Goal: Information Seeking & Learning: Find specific fact

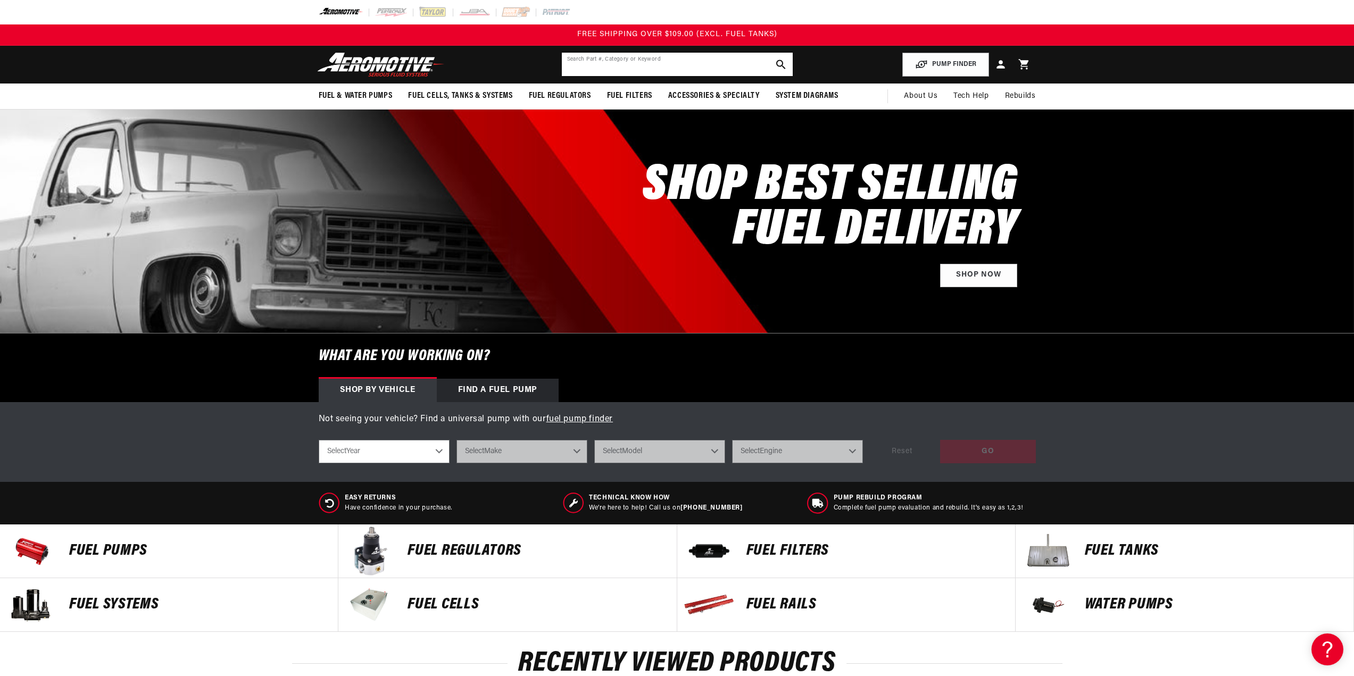
click at [650, 69] on input "text" at bounding box center [677, 64] width 231 height 23
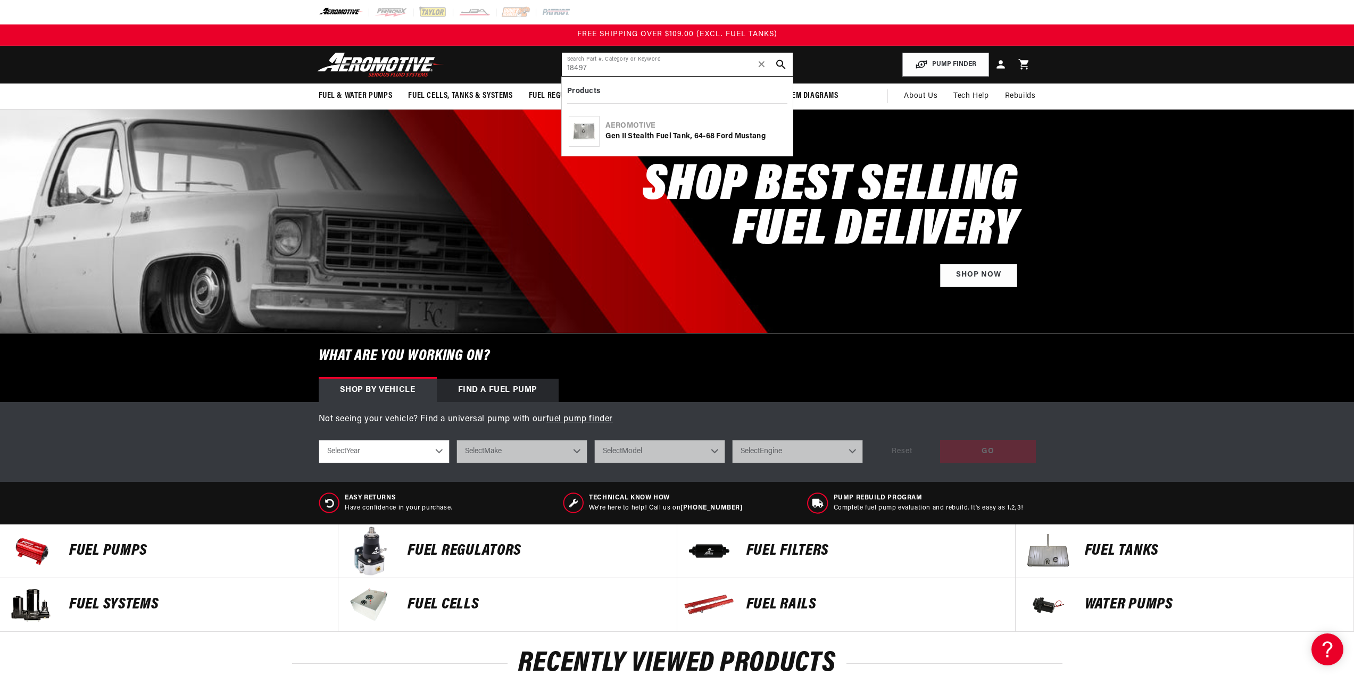
type input "18497"
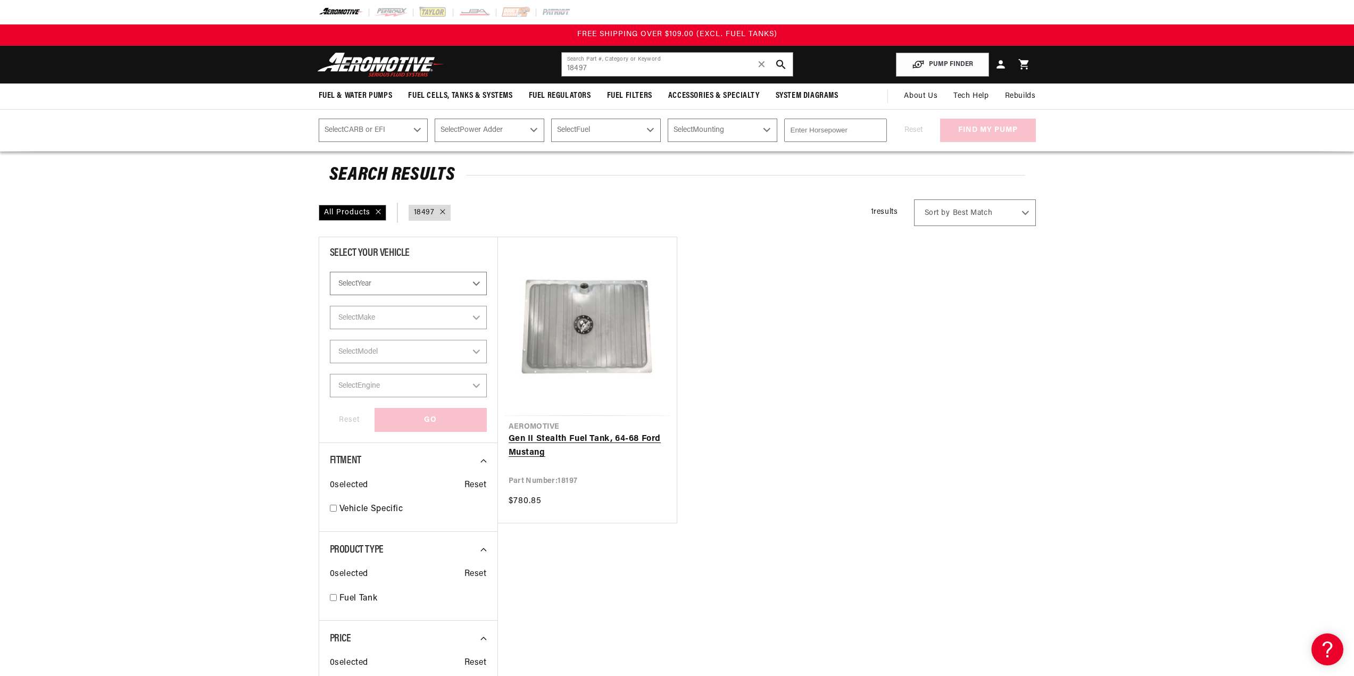
click at [585, 436] on link "Gen II Stealth Fuel Tank, 64-68 Ford Mustang" at bounding box center [587, 446] width 157 height 27
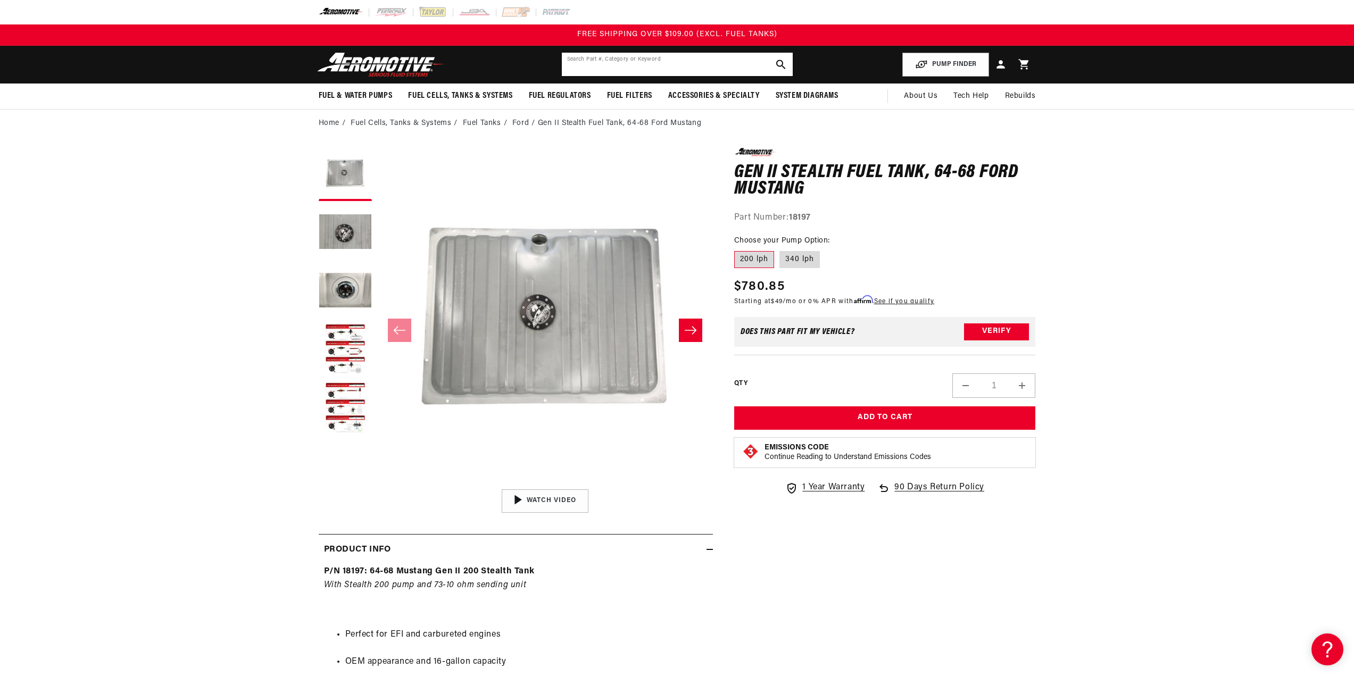
click at [652, 61] on input "text" at bounding box center [677, 64] width 231 height 23
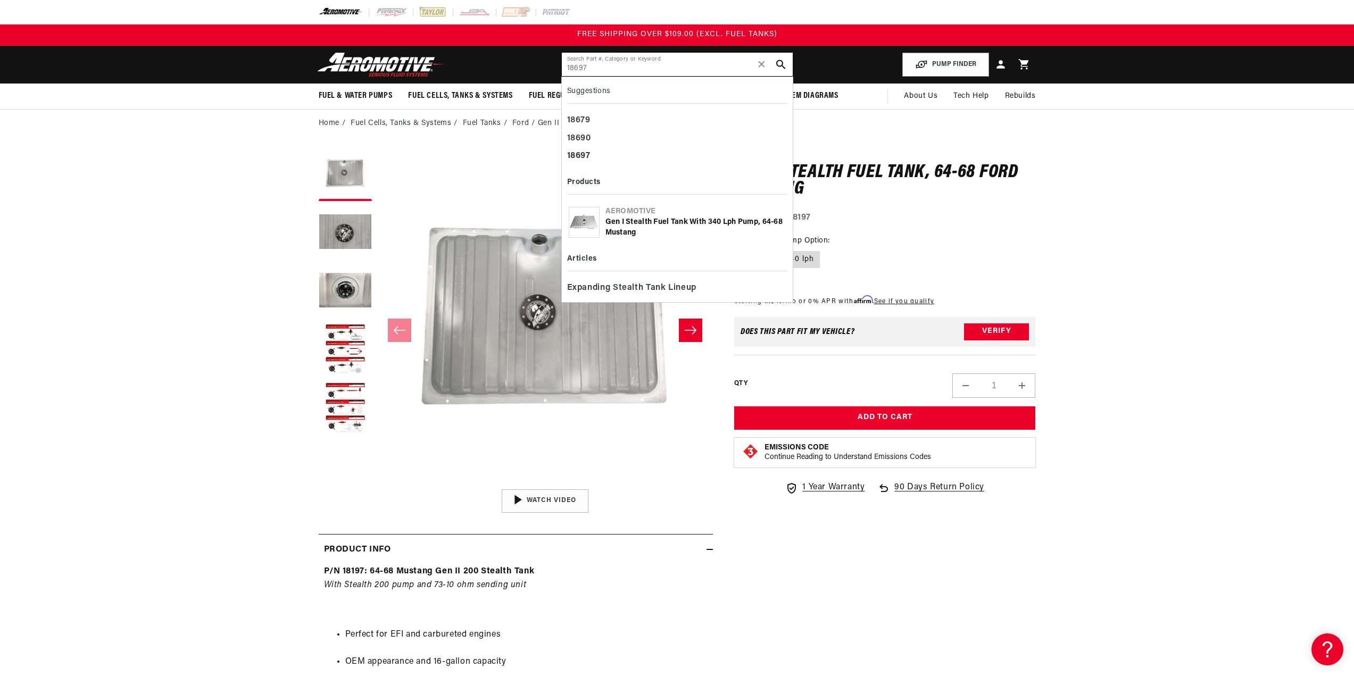
type input "18697"
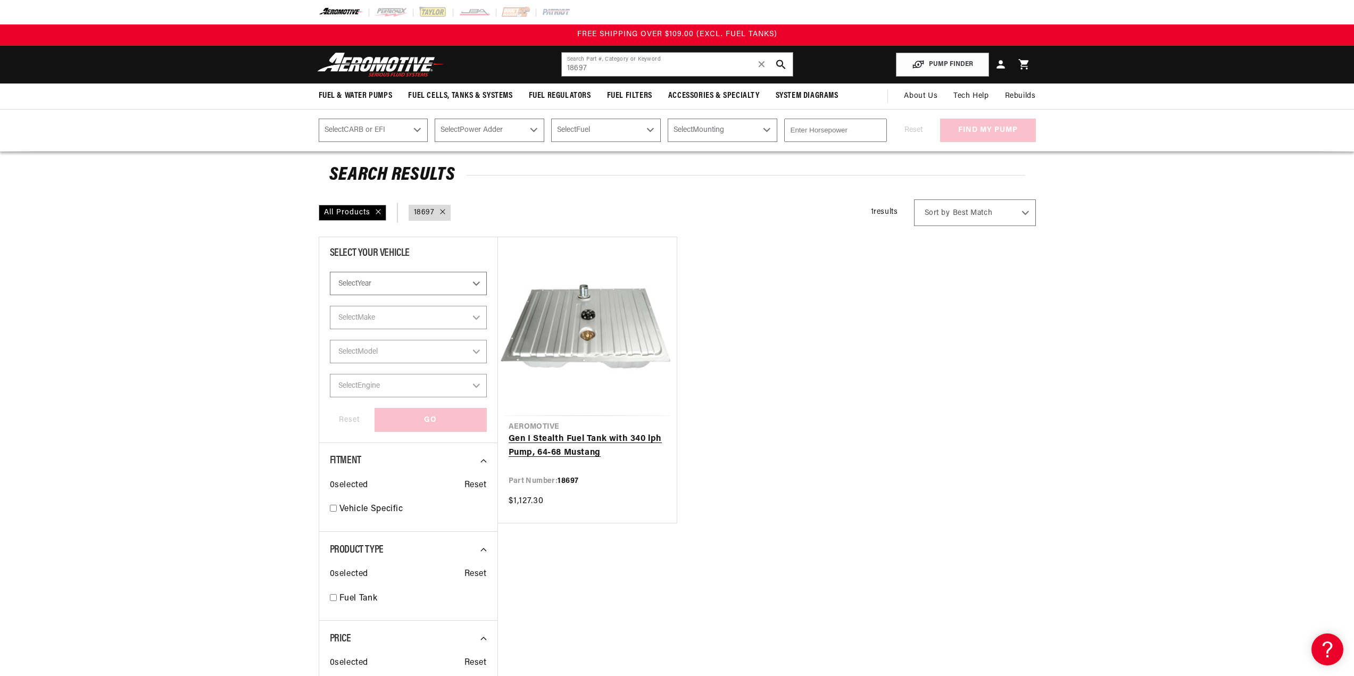
click at [587, 438] on link "Gen I Stealth Fuel Tank with 340 lph Pump, 64-68 Mustang" at bounding box center [587, 446] width 157 height 27
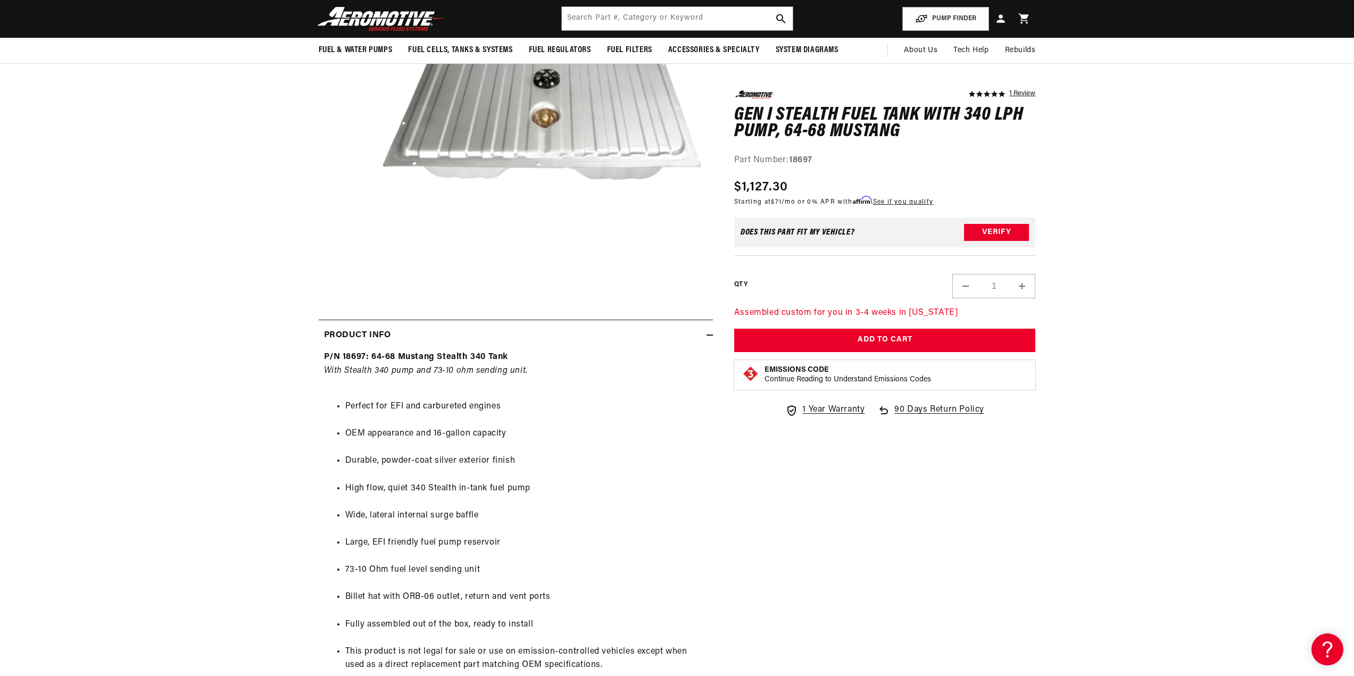
scroll to position [106, 0]
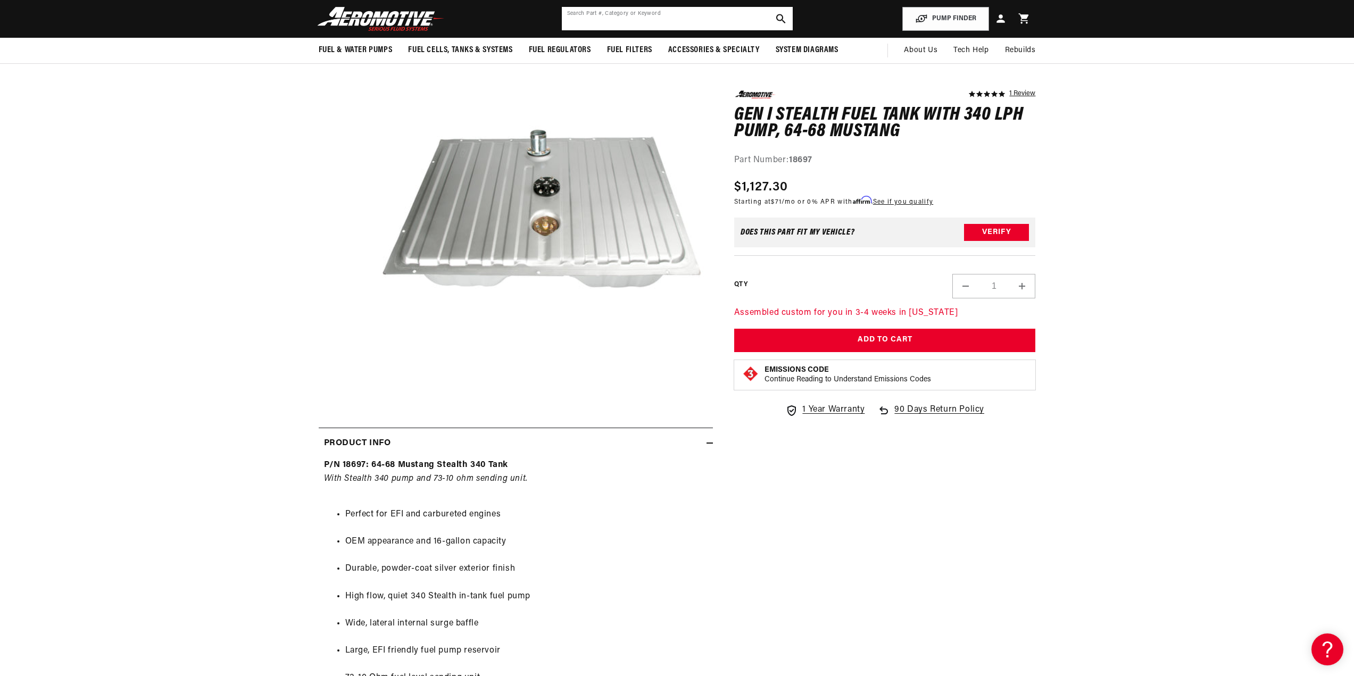
click at [656, 14] on input "text" at bounding box center [677, 18] width 231 height 23
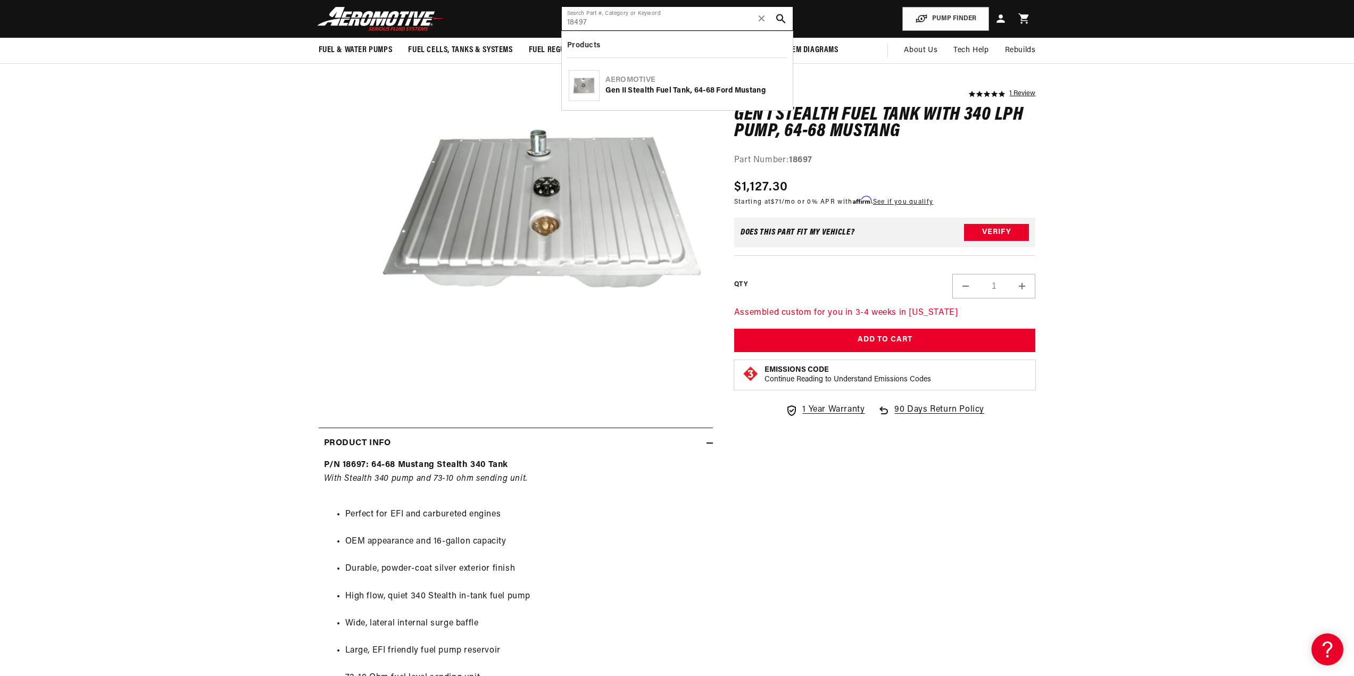
type input "18497"
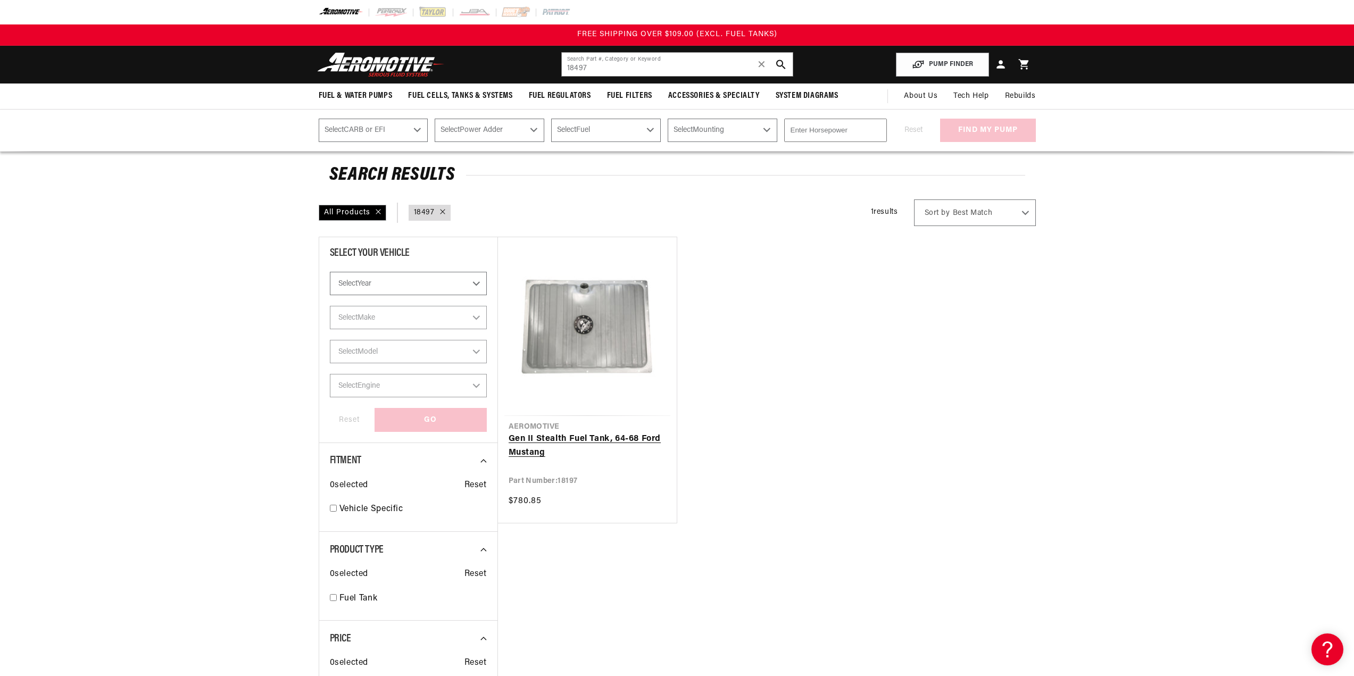
click at [584, 433] on link "Gen II Stealth Fuel Tank, 64-68 Ford Mustang" at bounding box center [587, 446] width 157 height 27
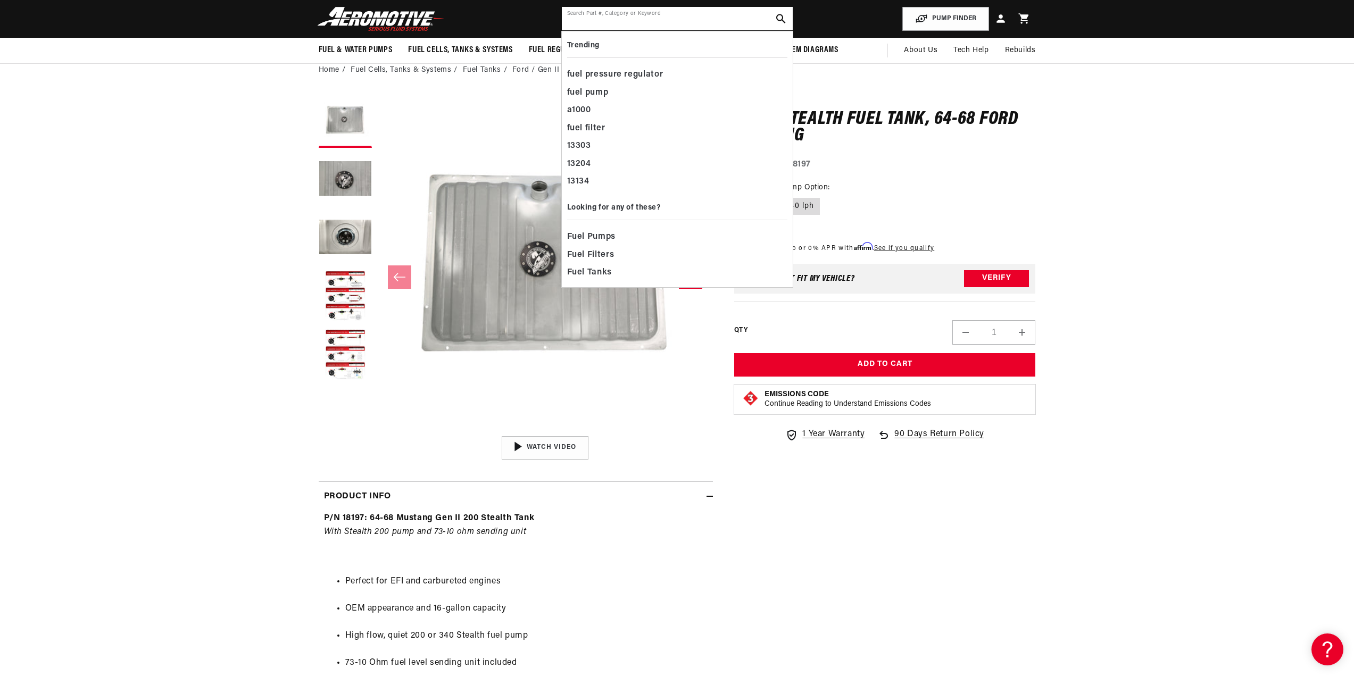
click at [680, 20] on input "text" at bounding box center [677, 18] width 231 height 23
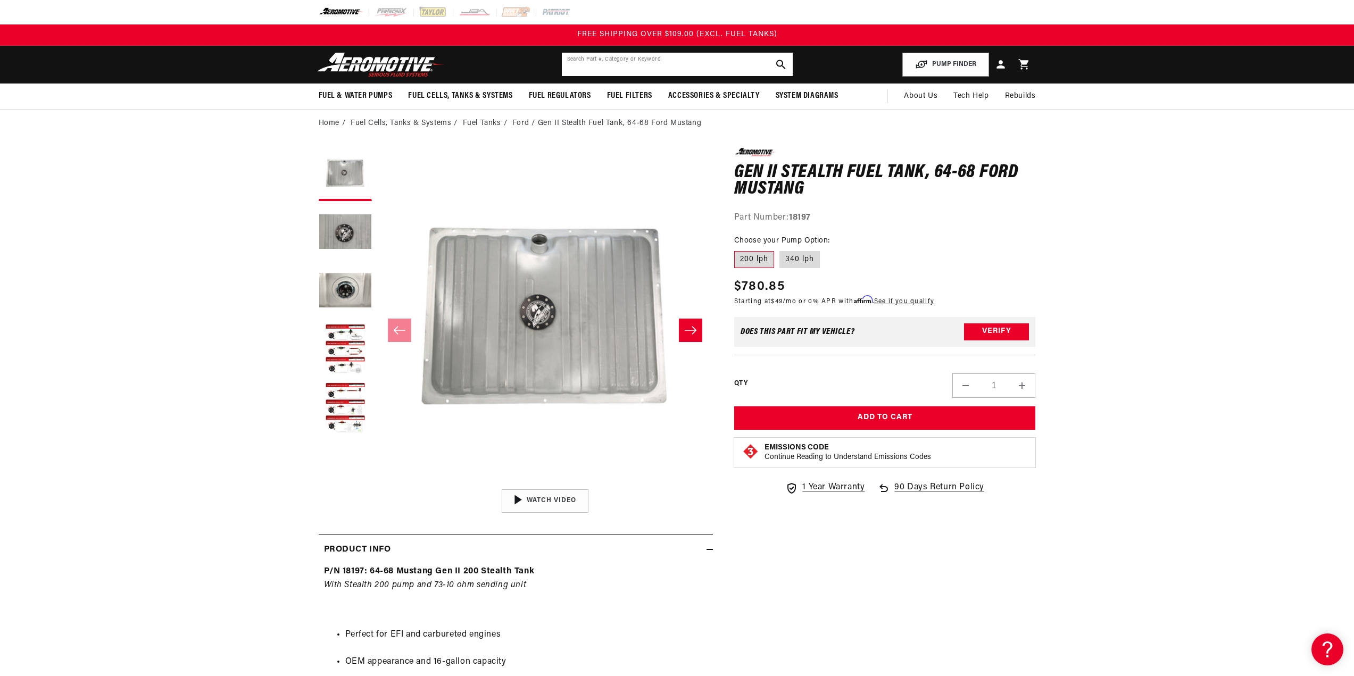
click at [696, 66] on input "text" at bounding box center [677, 64] width 231 height 23
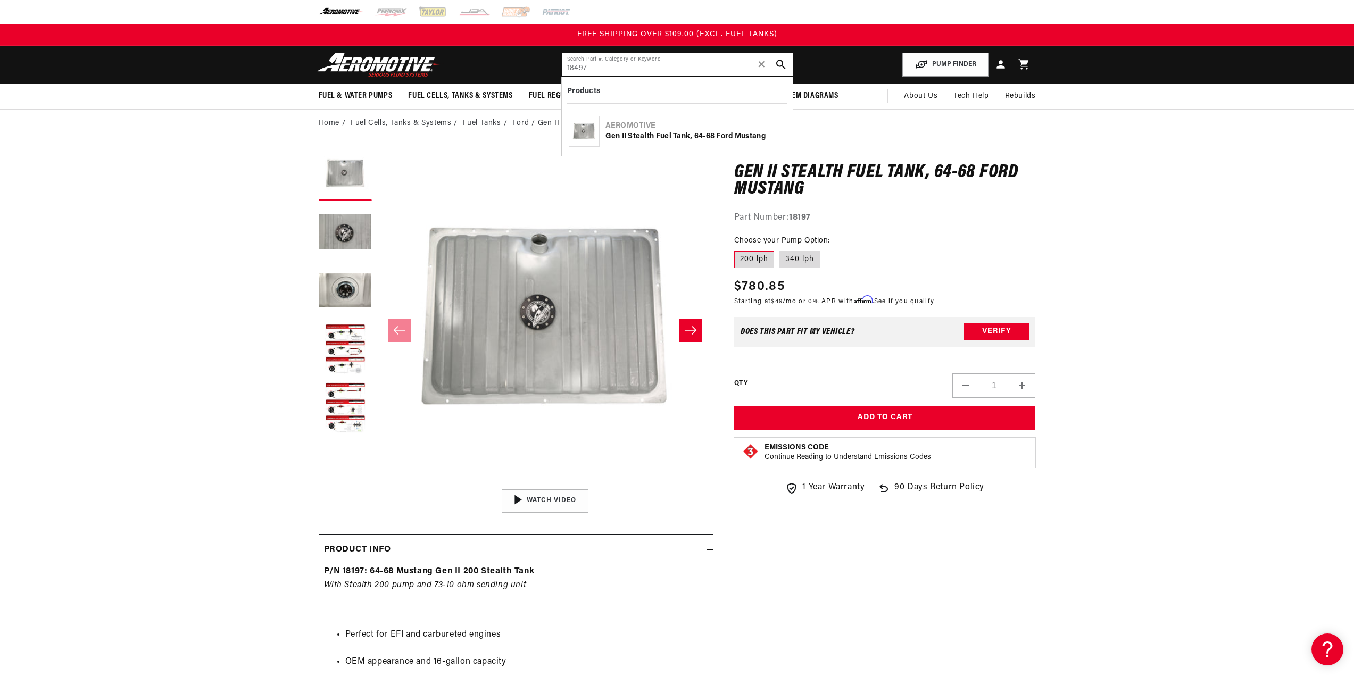
type input "18497"
click at [667, 128] on div "Aeromotive" at bounding box center [695, 126] width 180 height 11
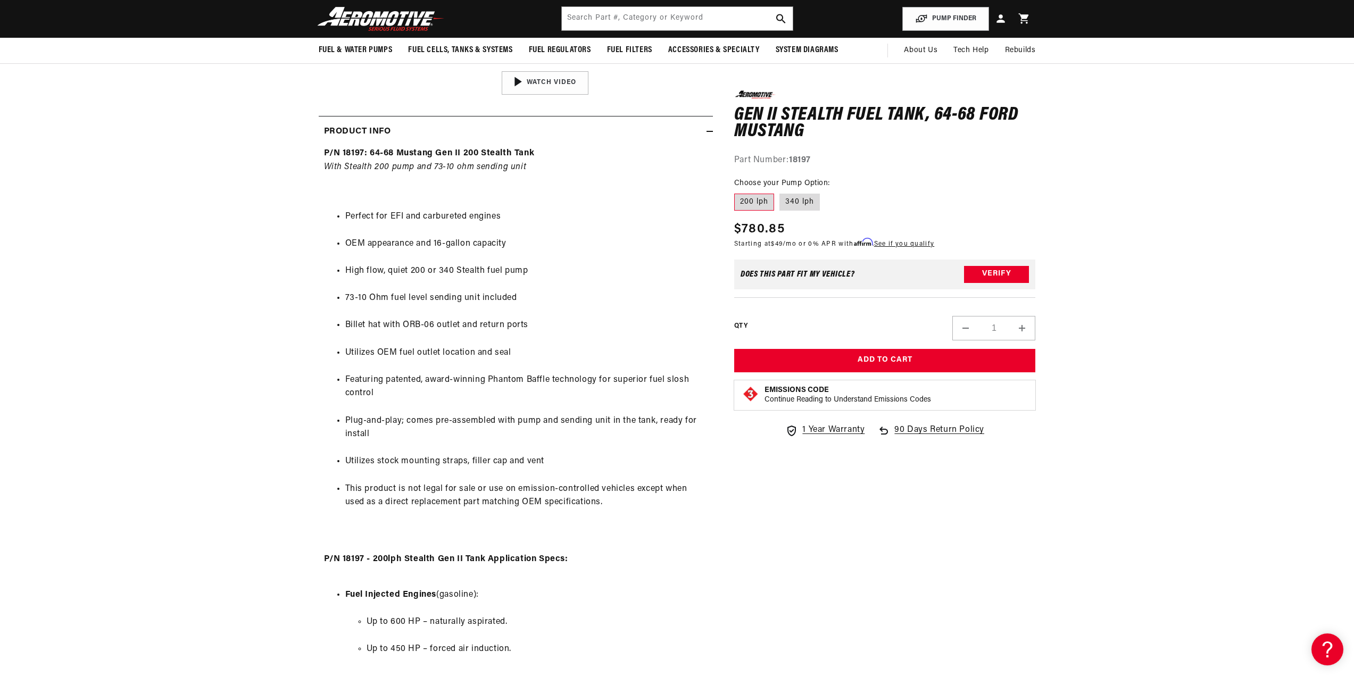
scroll to position [319, 0]
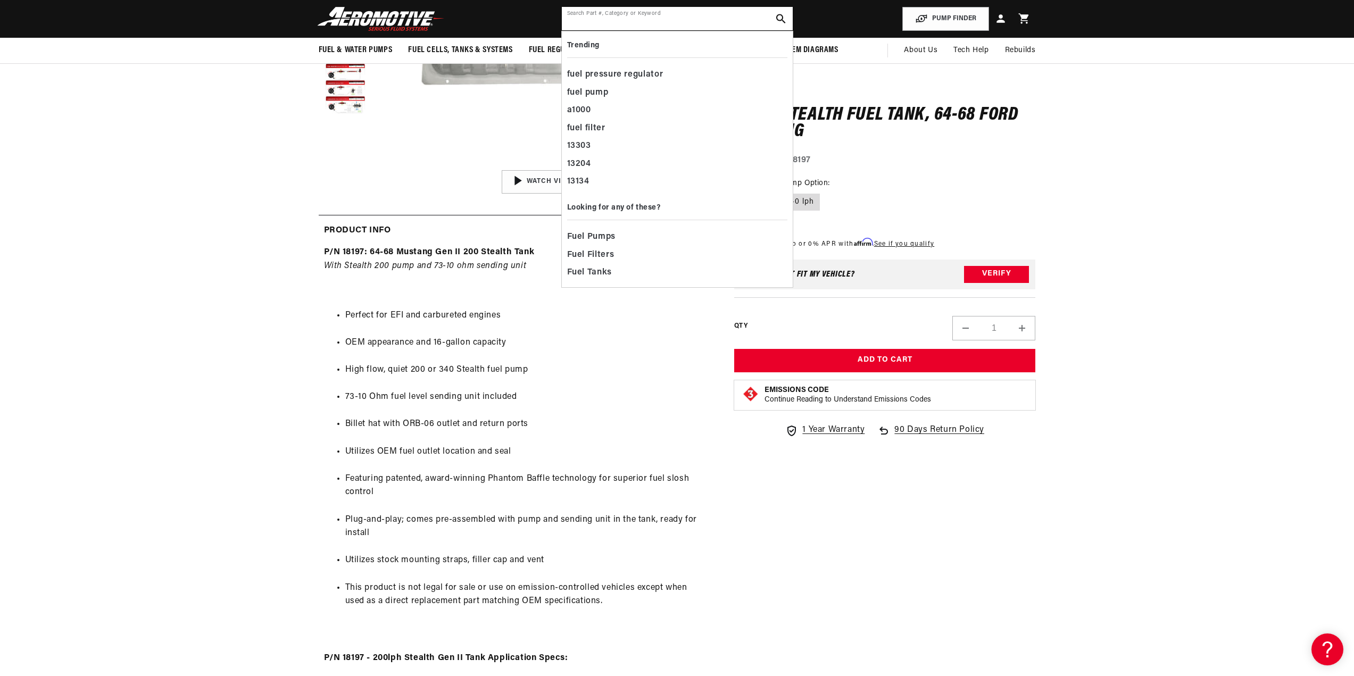
click at [632, 14] on input "text" at bounding box center [677, 18] width 231 height 23
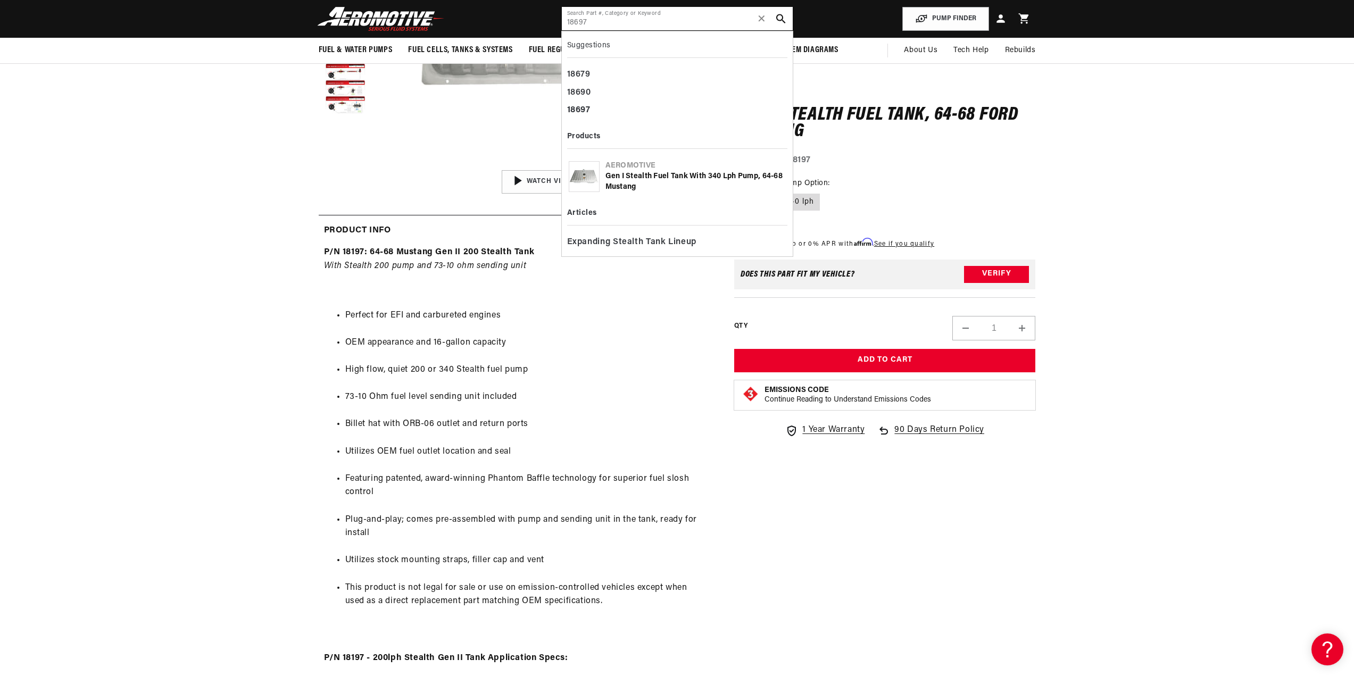
type input "18697"
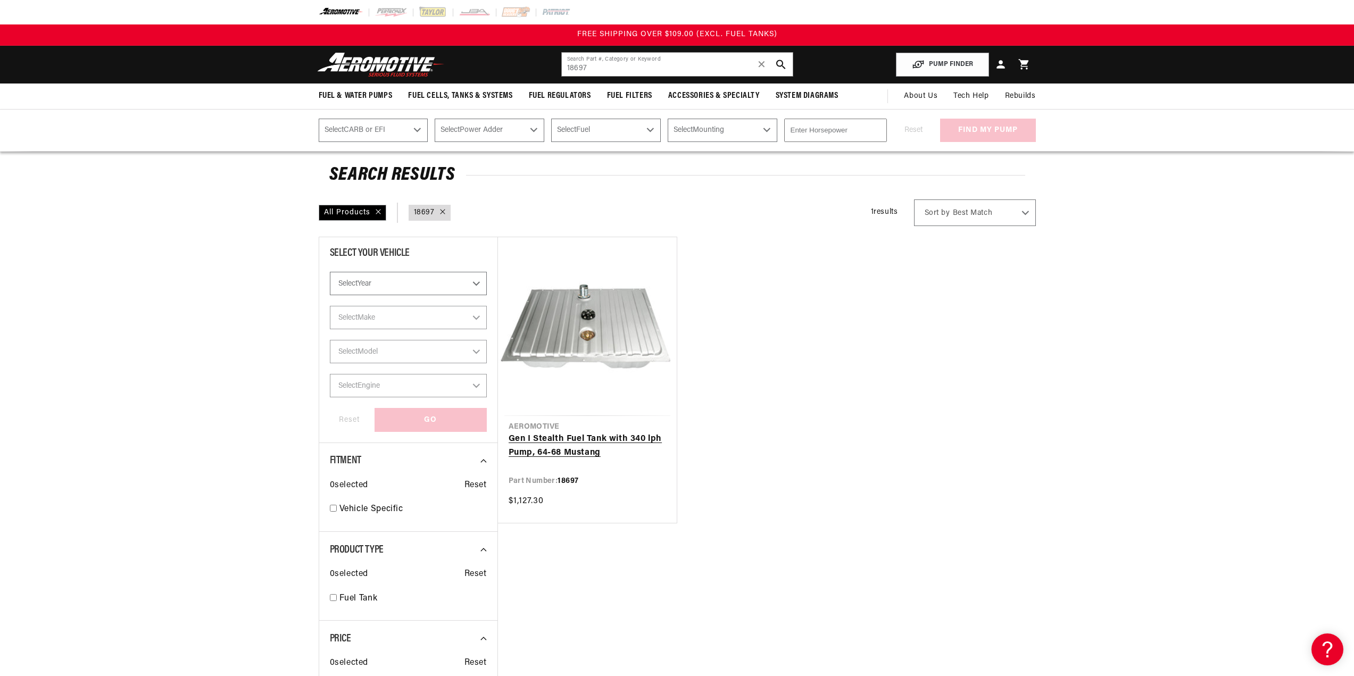
click at [596, 435] on link "Gen I Stealth Fuel Tank with 340 lph Pump, 64-68 Mustang" at bounding box center [587, 446] width 157 height 27
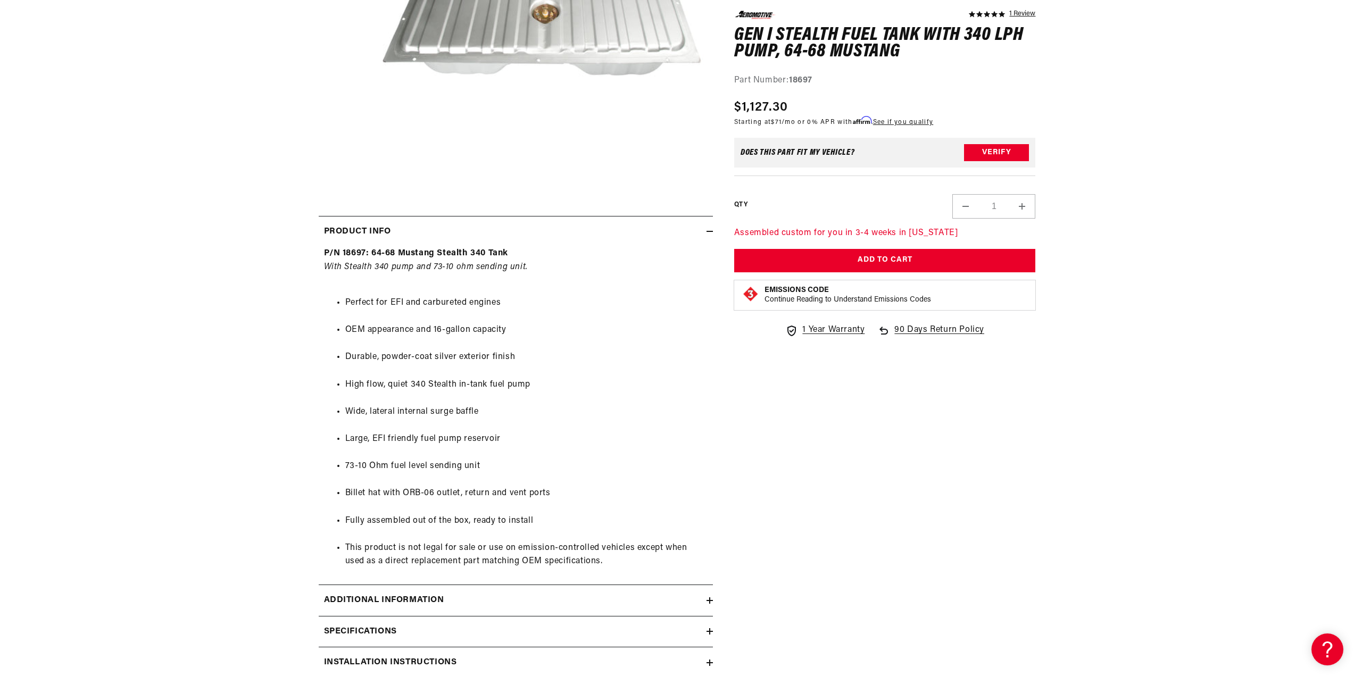
scroll to position [319, 0]
